Goal: Use online tool/utility

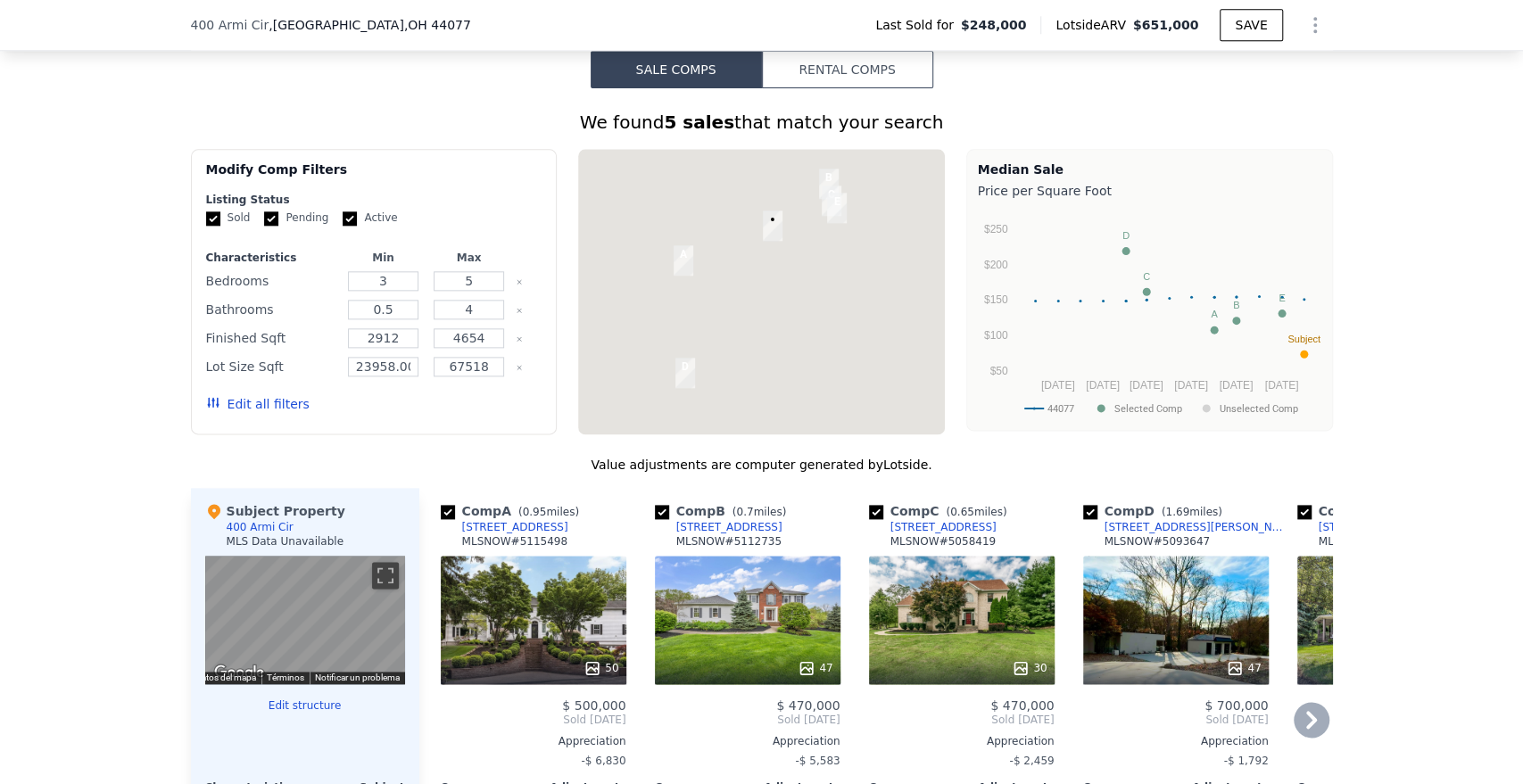
scroll to position [1678, 0]
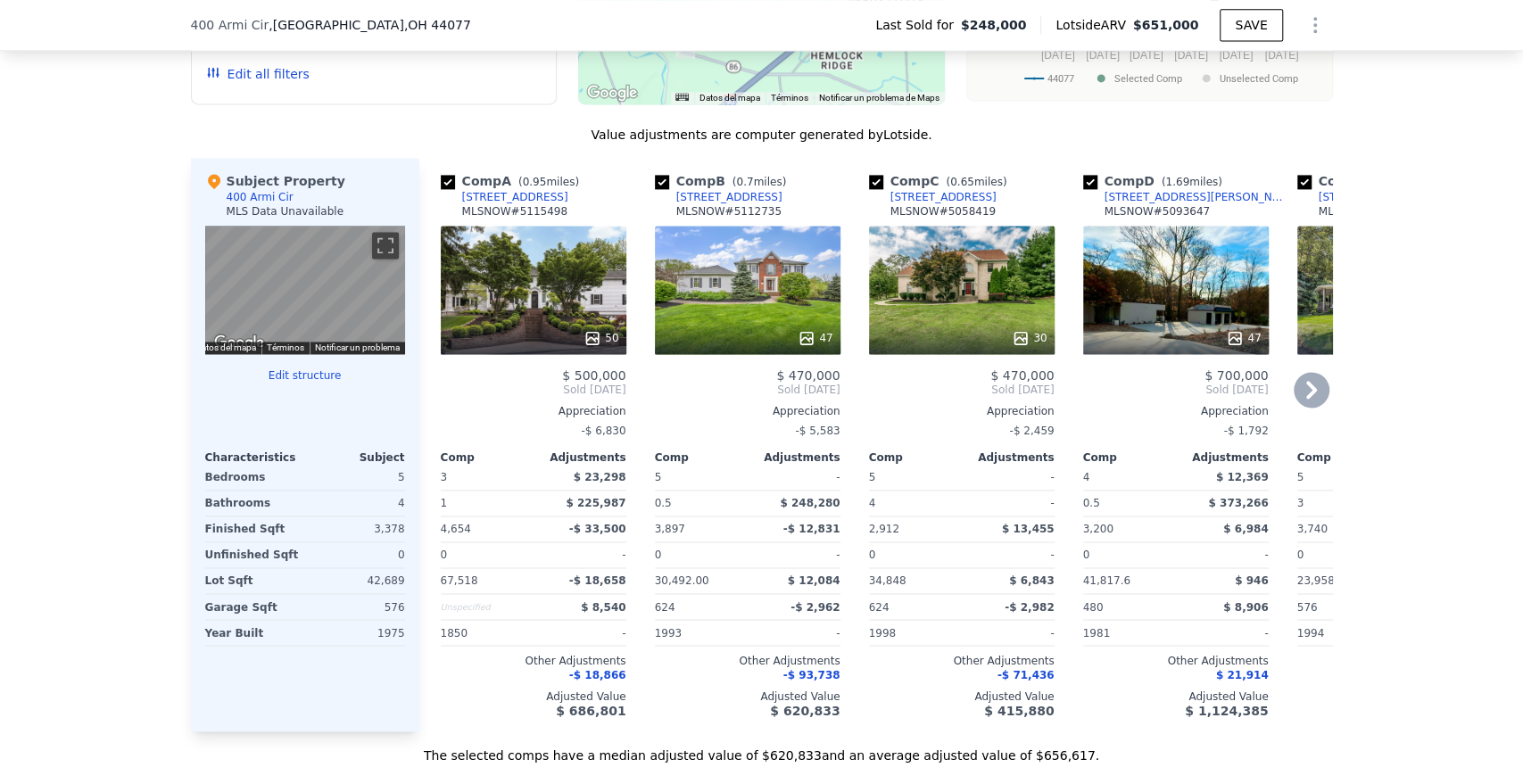
click at [1306, 399] on icon at bounding box center [1311, 390] width 10 height 18
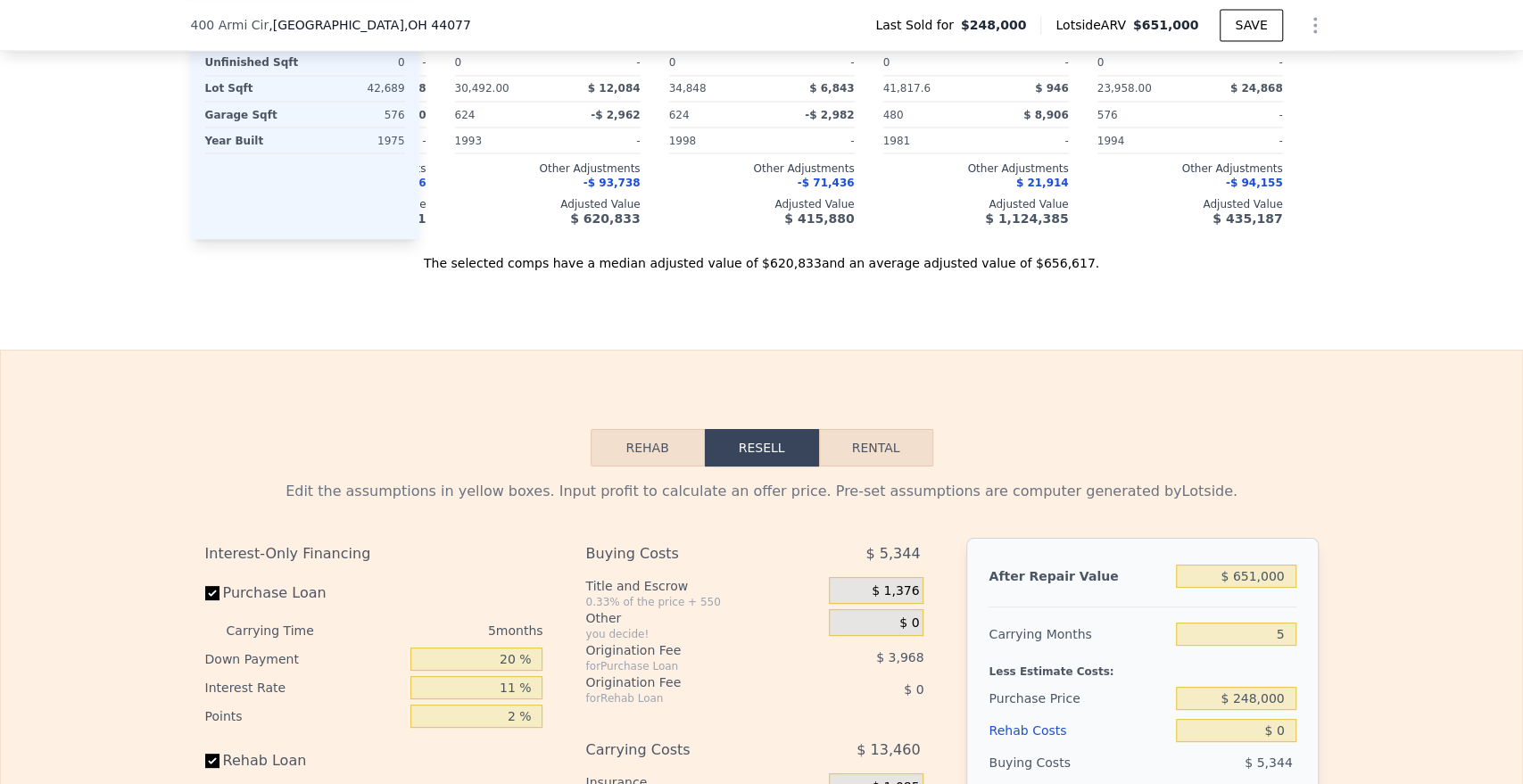
scroll to position [2173, 0]
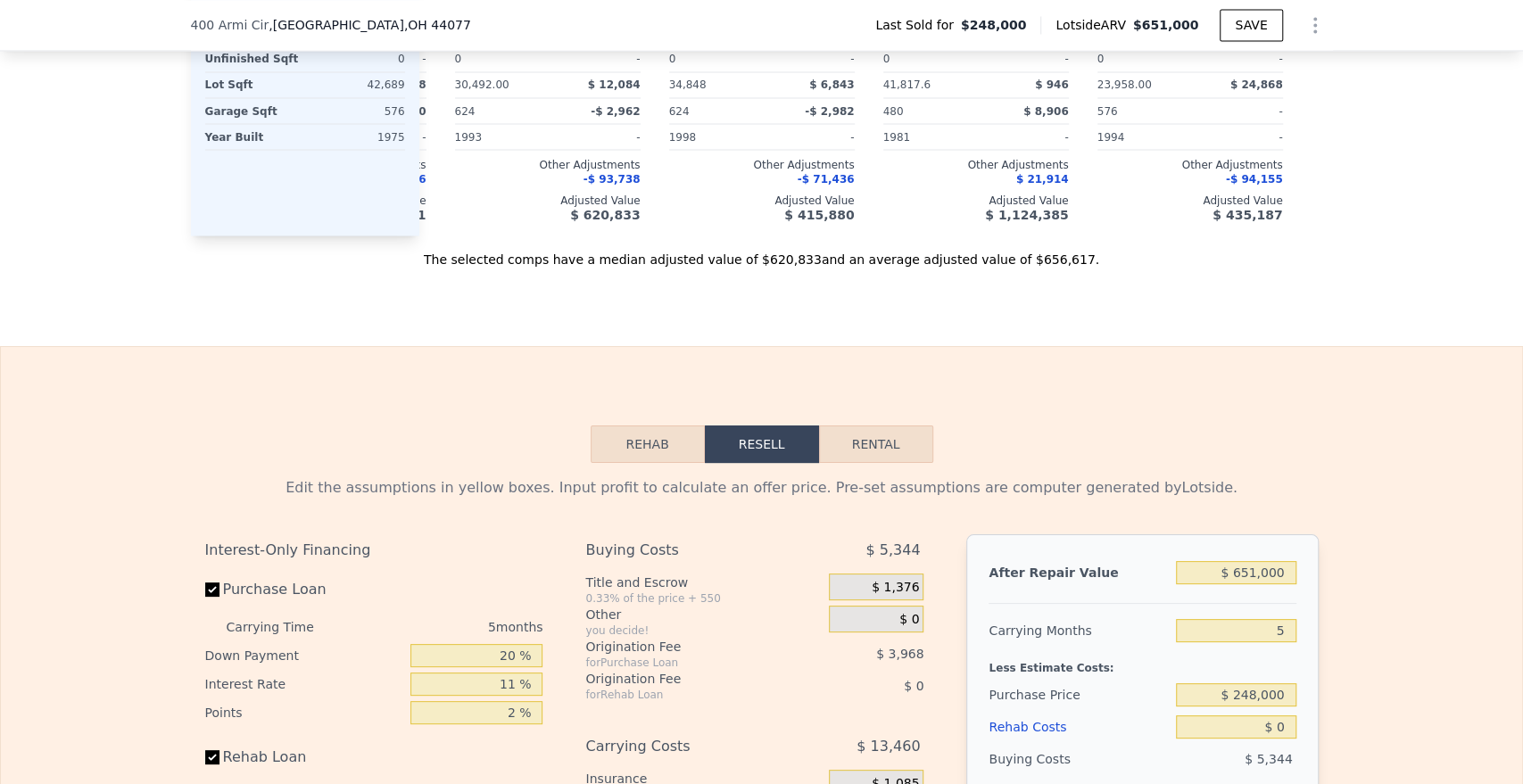
click at [906, 463] on button "Rental" at bounding box center [876, 444] width 114 height 37
select select "30"
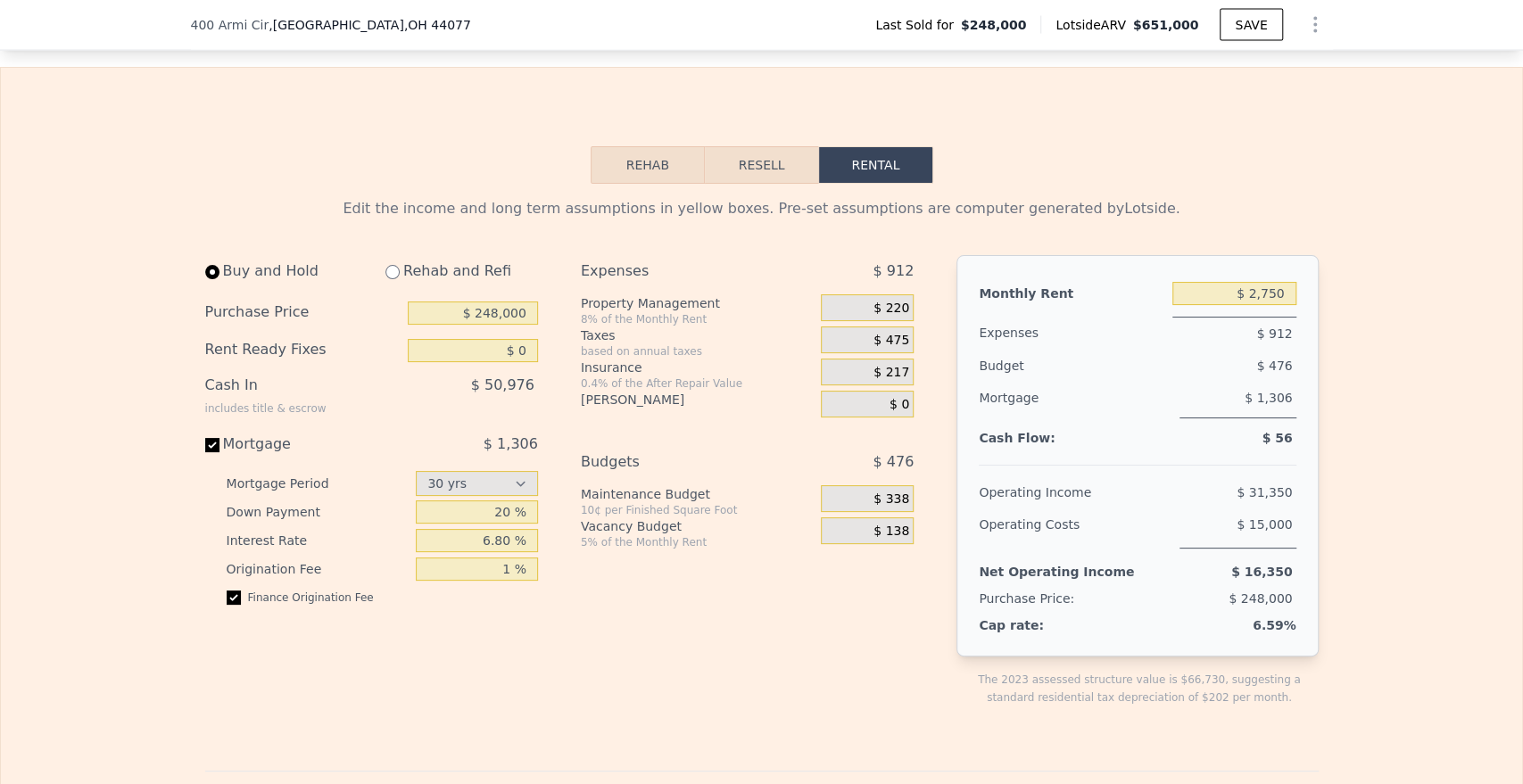
scroll to position [2470, 0]
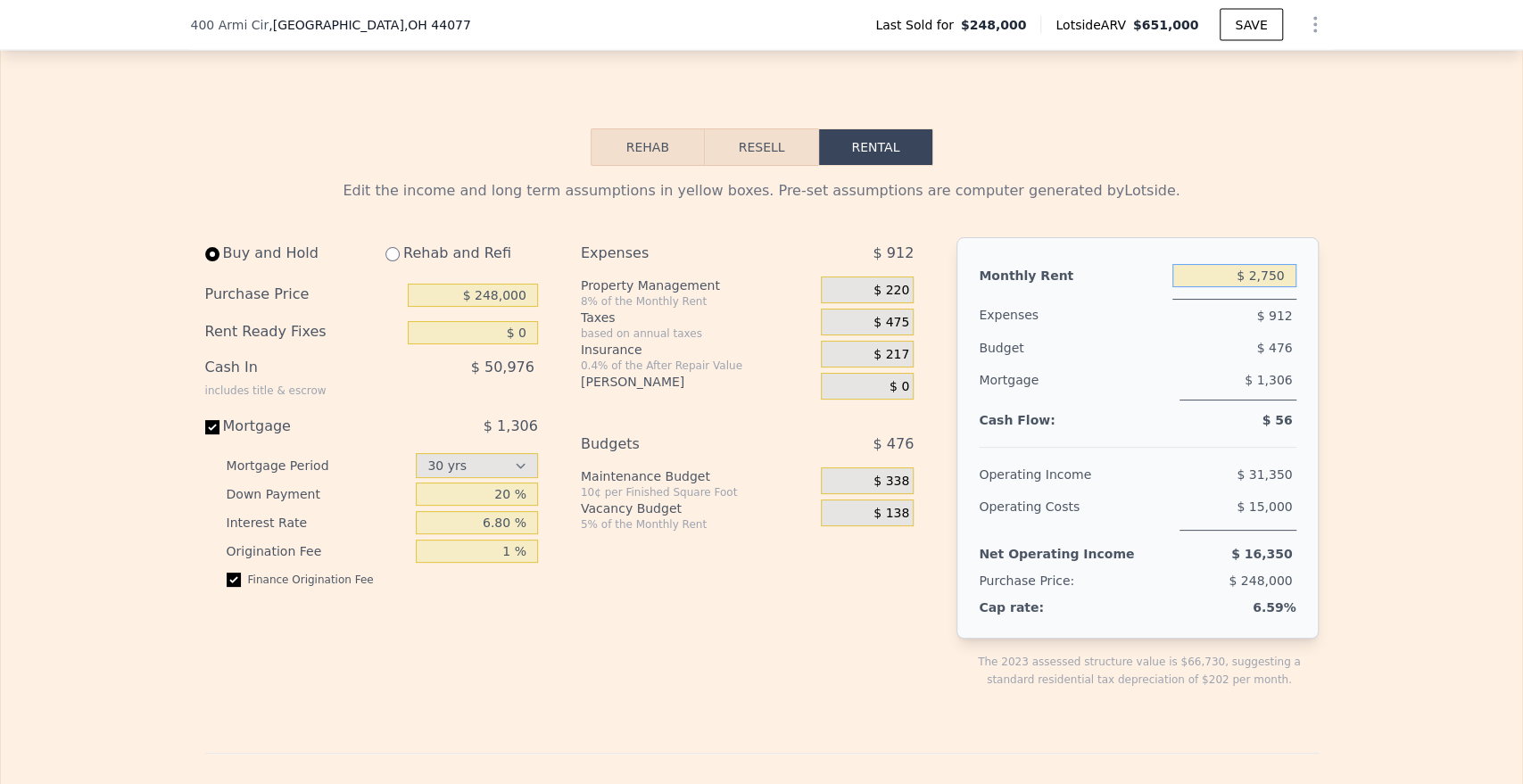
click at [1242, 288] on input "$ 2,750" at bounding box center [1234, 275] width 124 height 23
click at [1263, 288] on input "$ 2,750" at bounding box center [1234, 275] width 124 height 23
type input "$ 2,900"
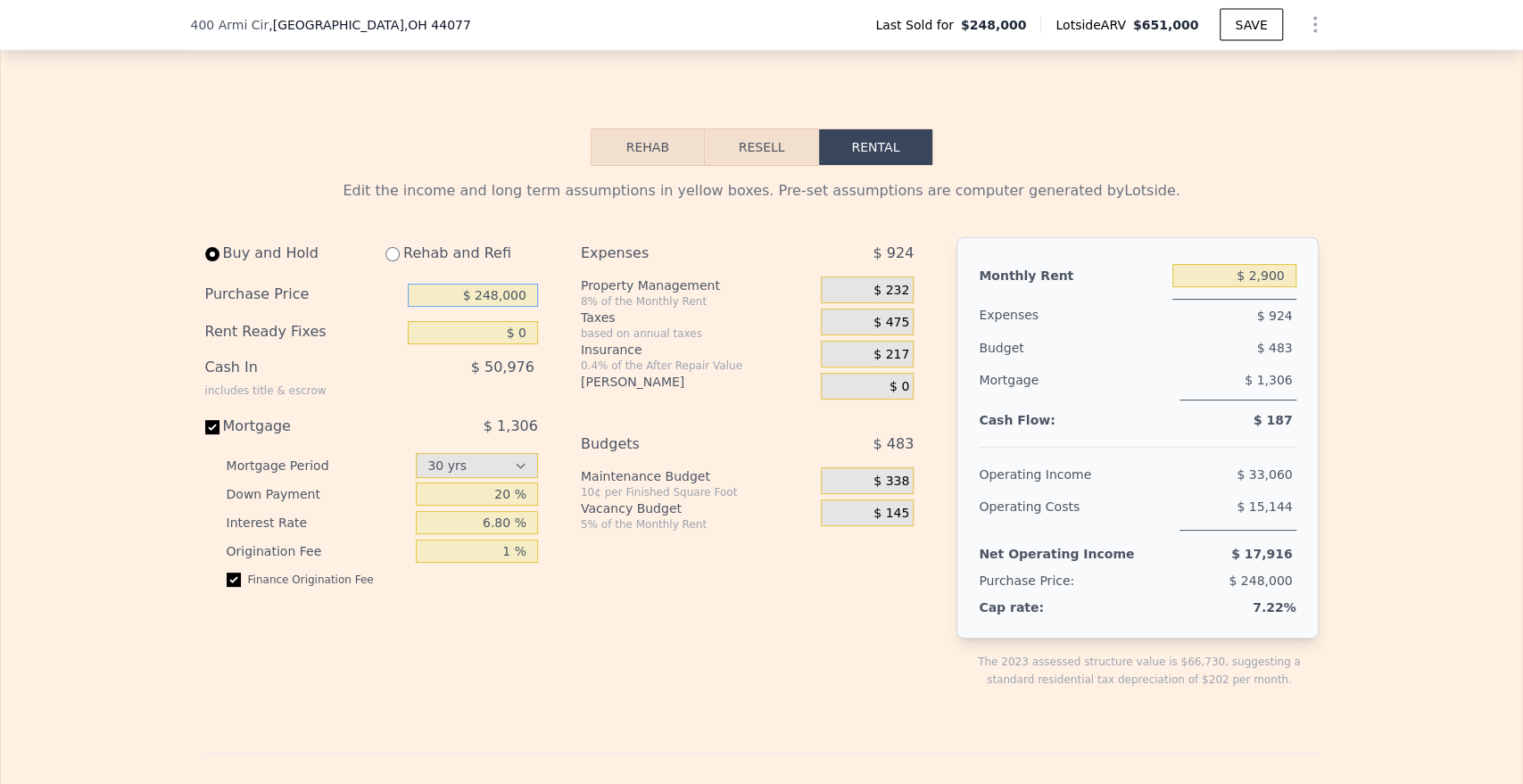
click at [507, 306] on input "$ 248,000" at bounding box center [472, 295] width 130 height 23
type input "$ 310,000"
click at [1255, 288] on input "$ 2,750" at bounding box center [1234, 275] width 124 height 23
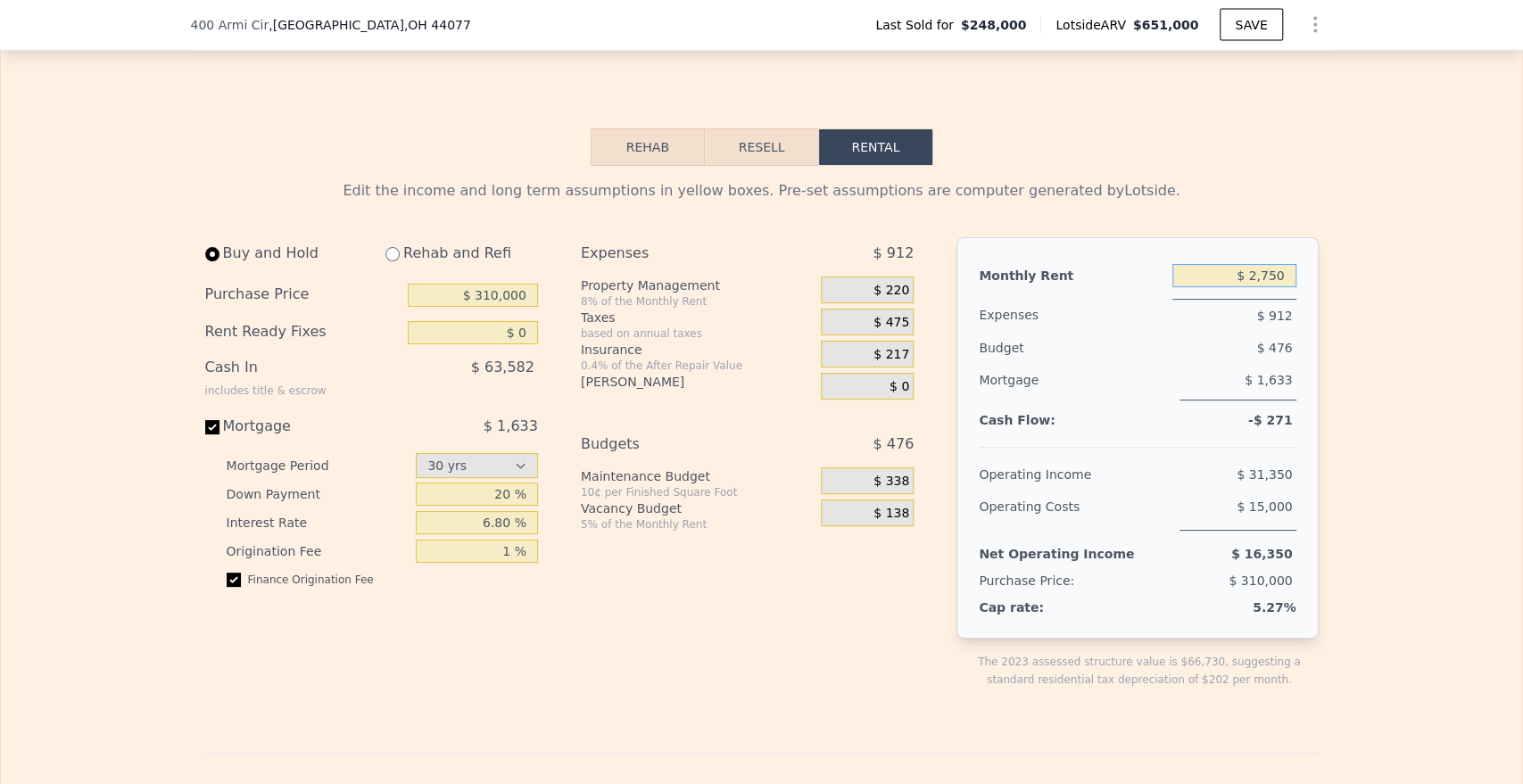
click at [1255, 288] on input "$ 2,750" at bounding box center [1234, 275] width 124 height 23
type input "$ 2,900"
click at [895, 299] on span "$ 232" at bounding box center [891, 290] width 36 height 16
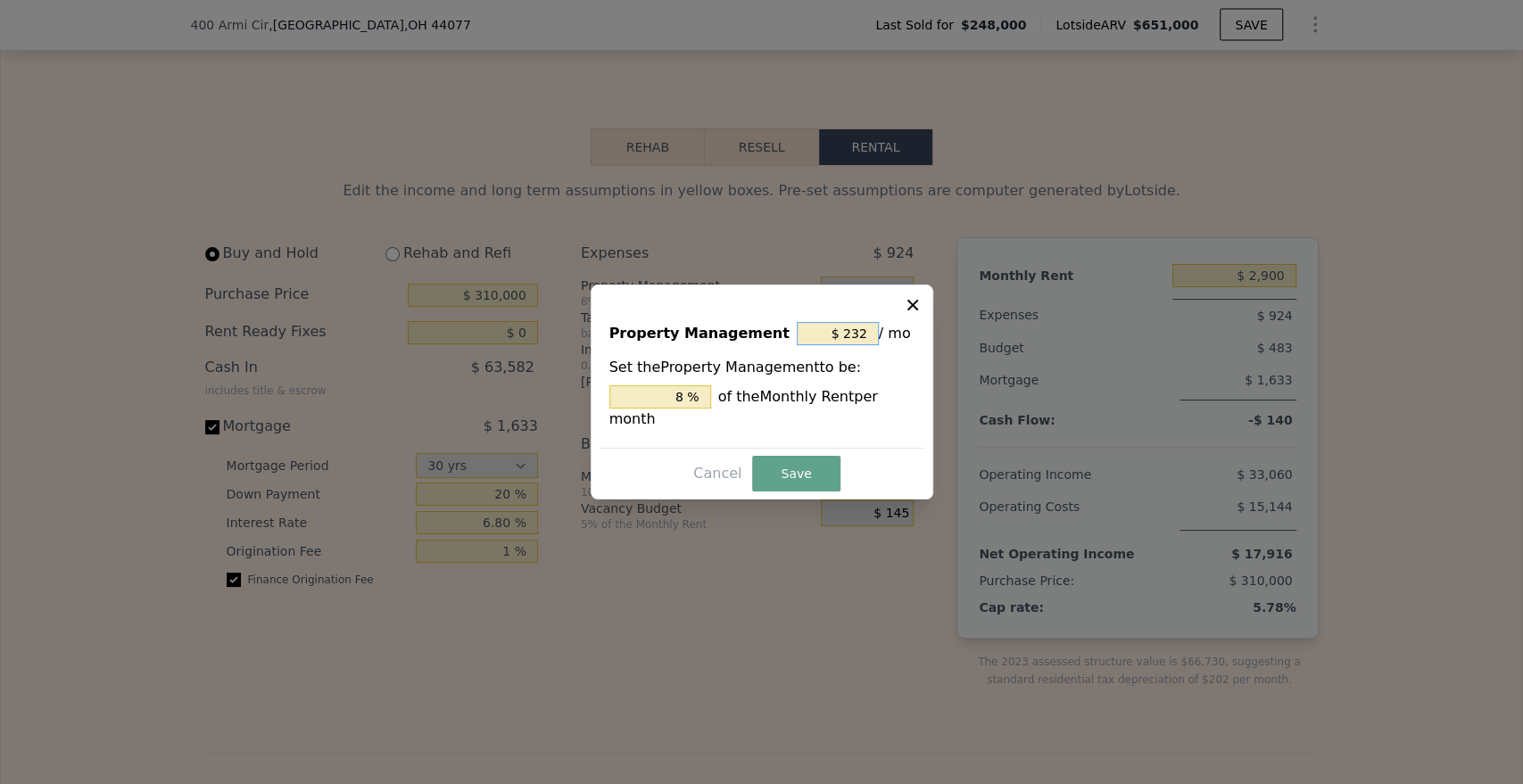
click at [854, 345] on input "$ 232" at bounding box center [838, 333] width 82 height 23
type input "$ 0"
type input "0 %"
type input "$ 0"
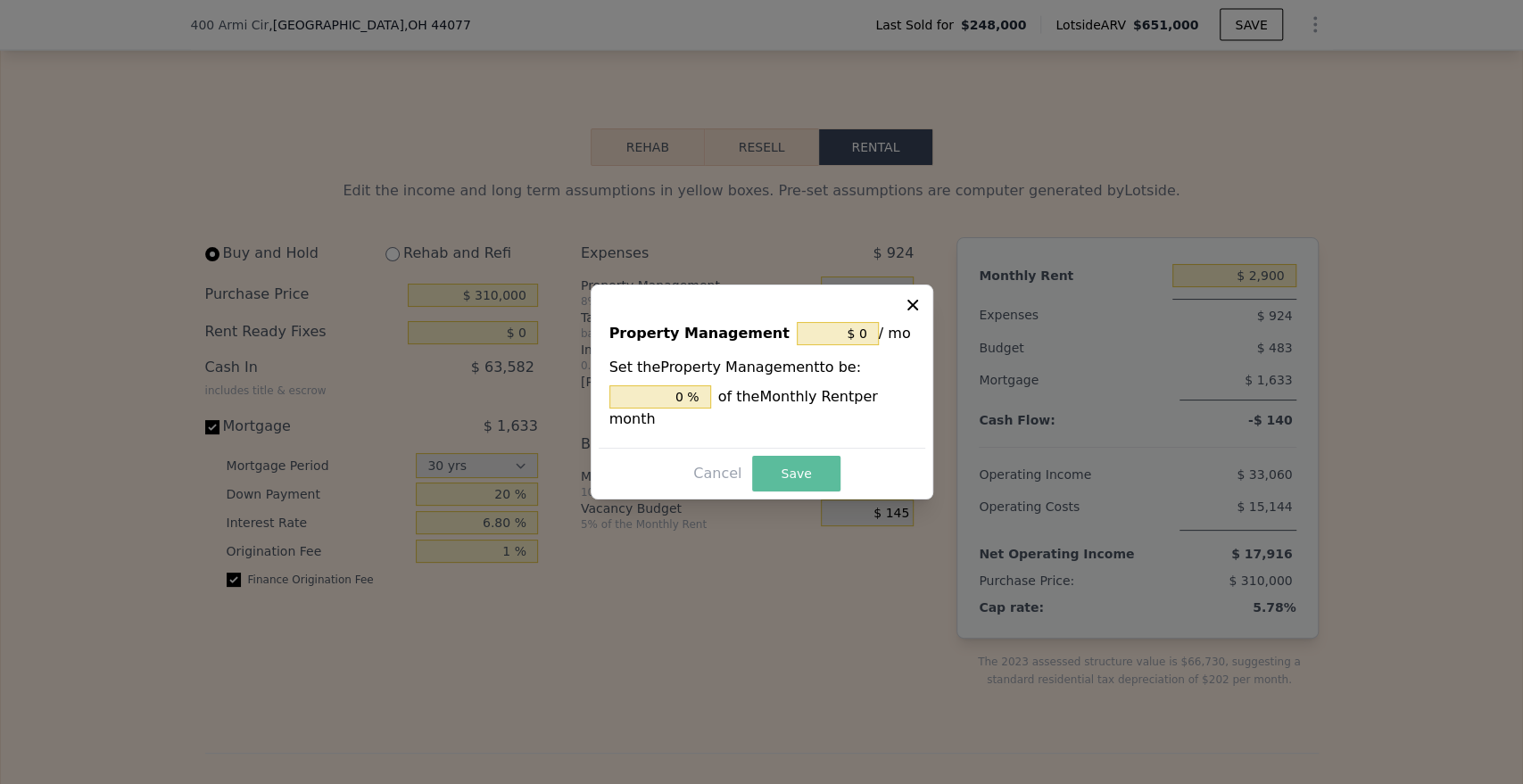
click at [829, 463] on button "Save" at bounding box center [796, 473] width 87 height 36
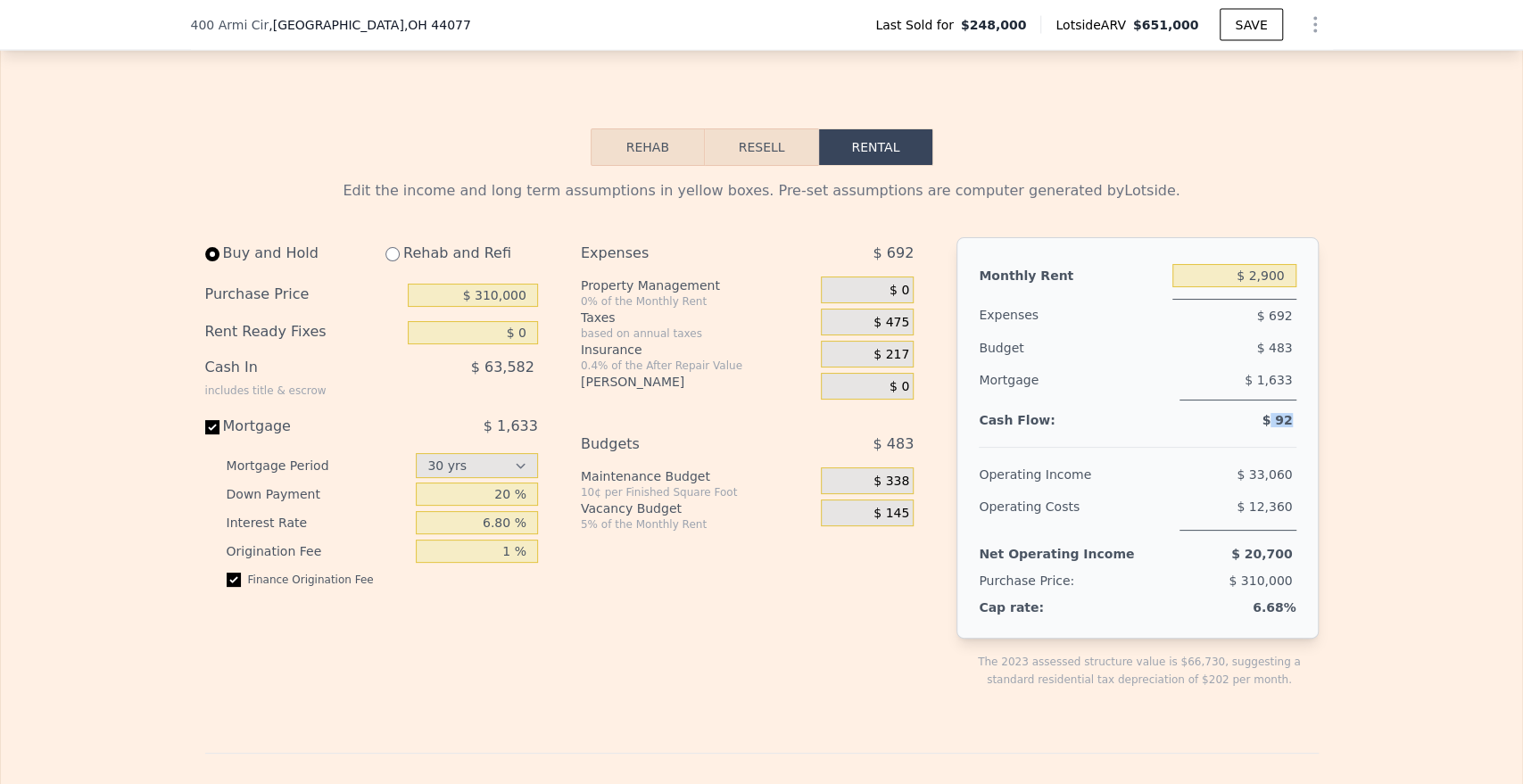
drag, startPoint x: 1297, startPoint y: 447, endPoint x: 1321, endPoint y: 448, distance: 24.0
click at [1321, 448] on div "Edit the income and long term assumptions in yellow boxes. Pre-set assumptions …" at bounding box center [762, 772] width 1142 height 1212
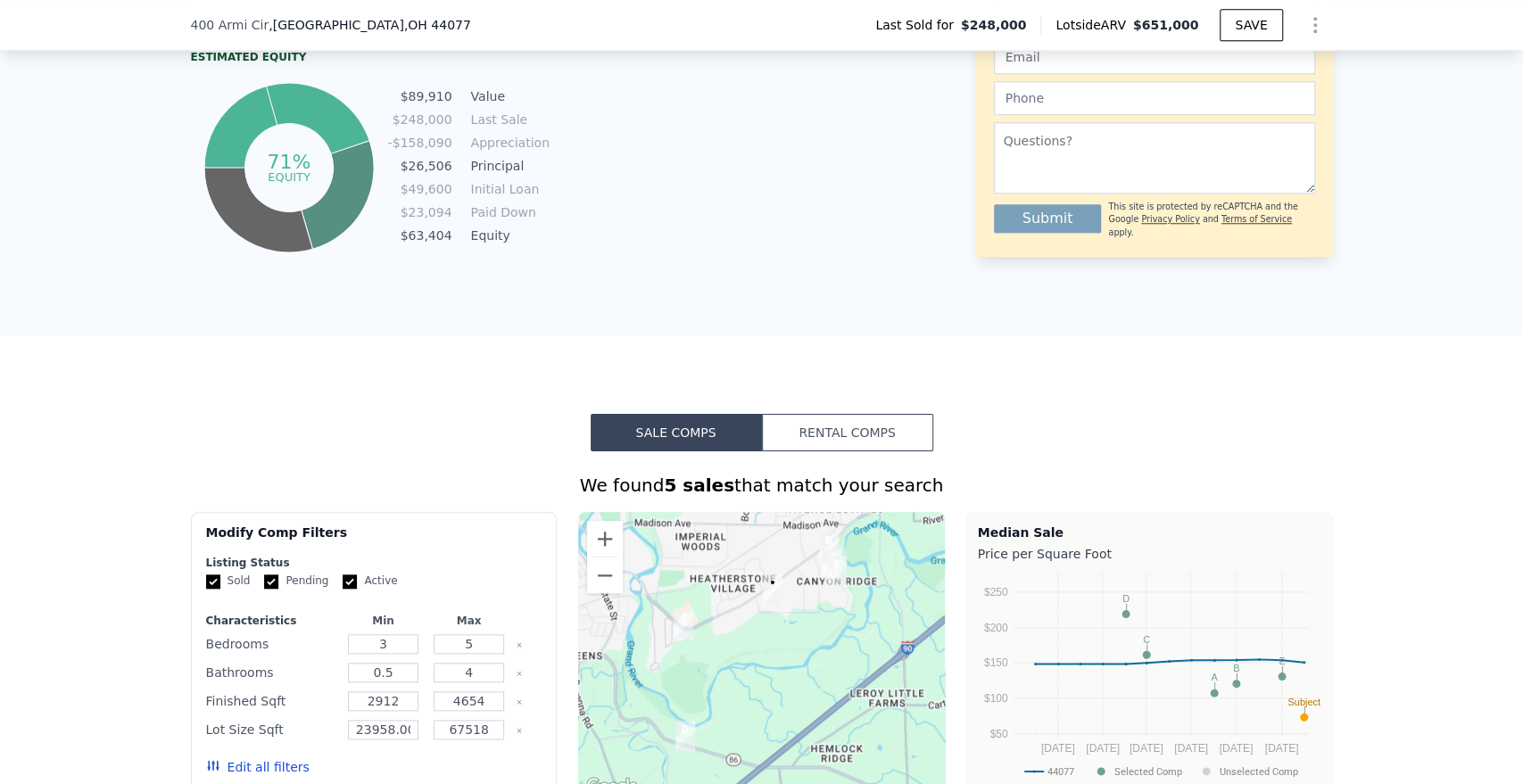
click at [834, 451] on button "Rental Comps" at bounding box center [847, 433] width 172 height 37
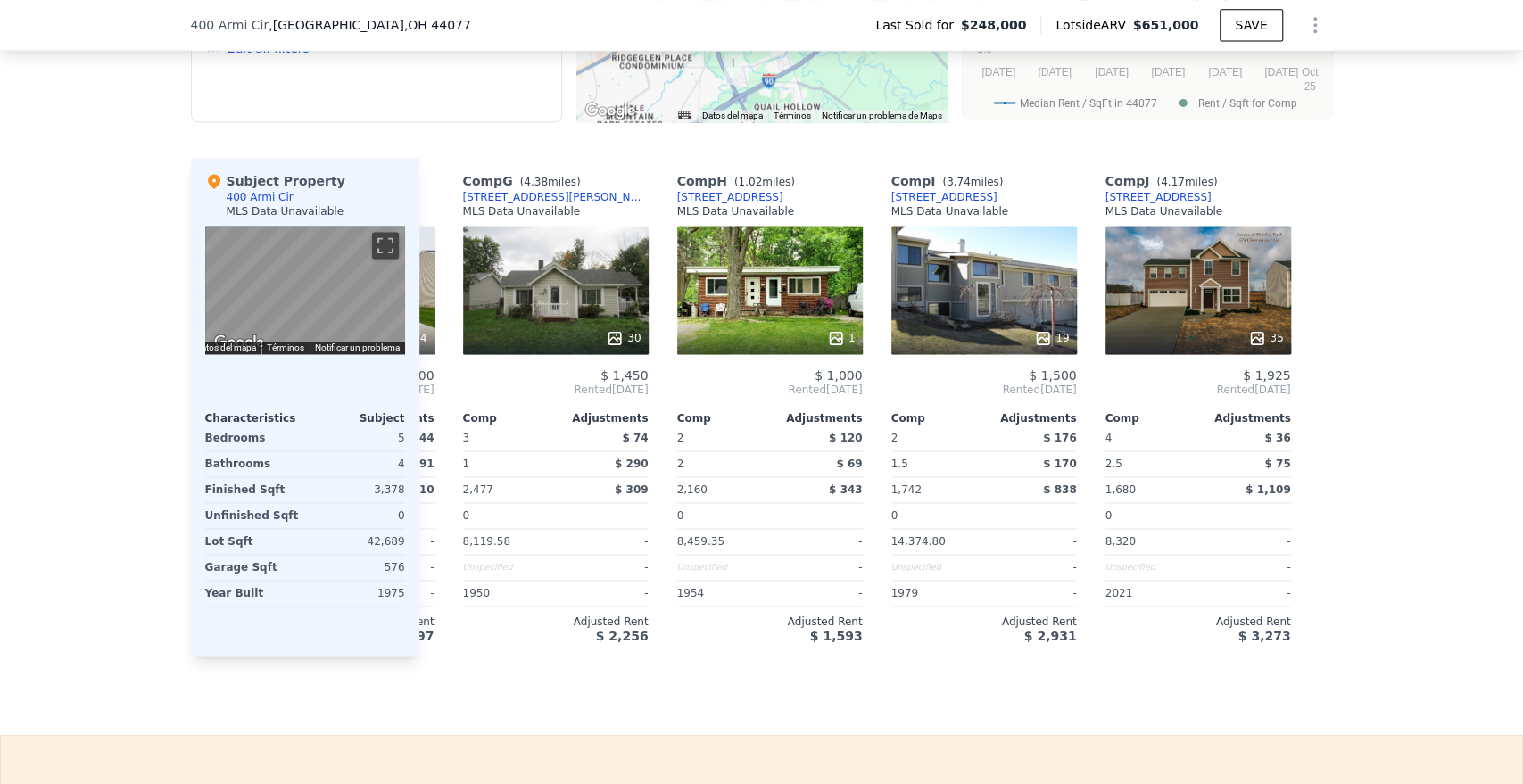
scroll to position [0, 1271]
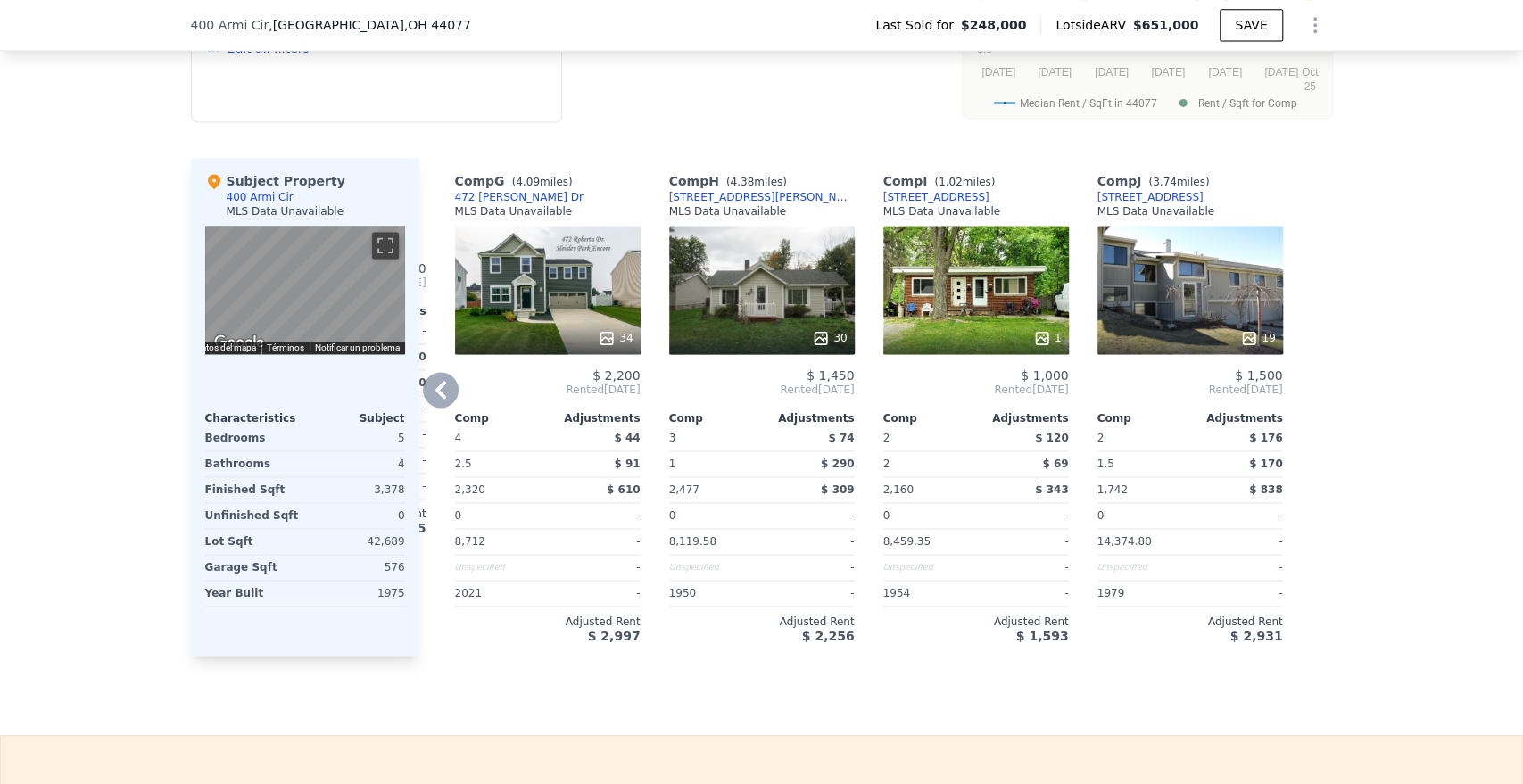
type input "$ 2,650"
type input "3130"
type input "5327"
